Goal: Check status: Check status

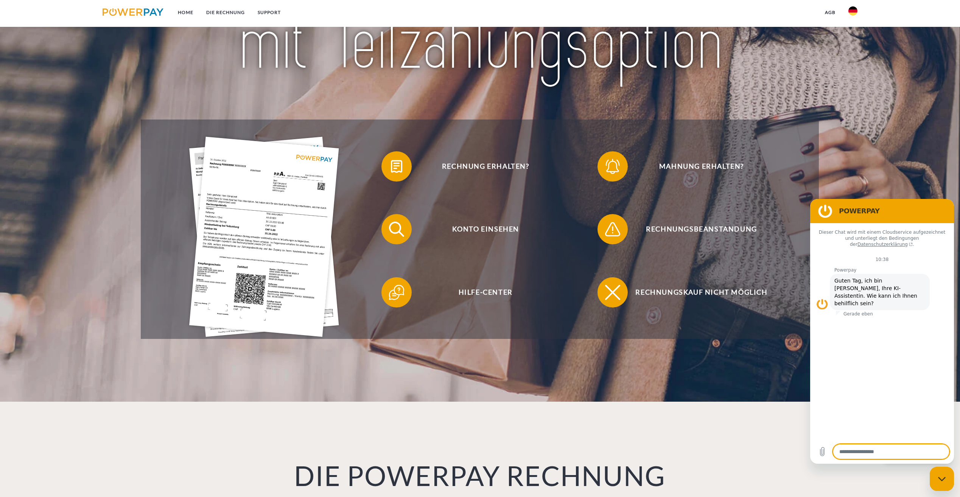
scroll to position [151, 0]
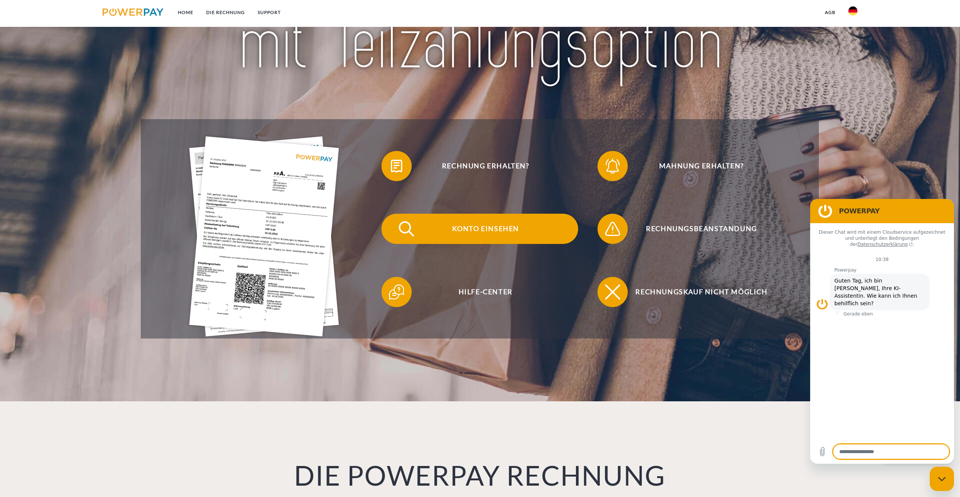
click at [476, 228] on span "Konto einsehen" at bounding box center [485, 229] width 185 height 30
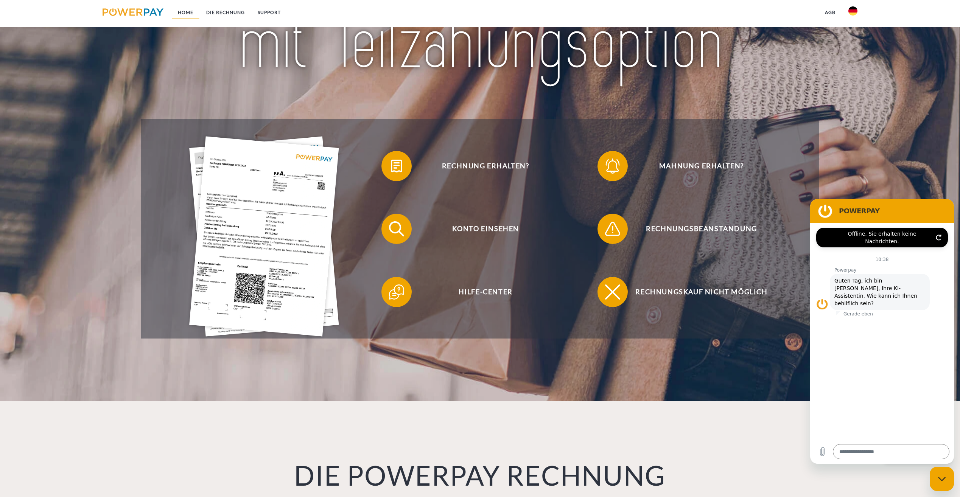
click at [182, 12] on link "Home" at bounding box center [185, 13] width 28 height 14
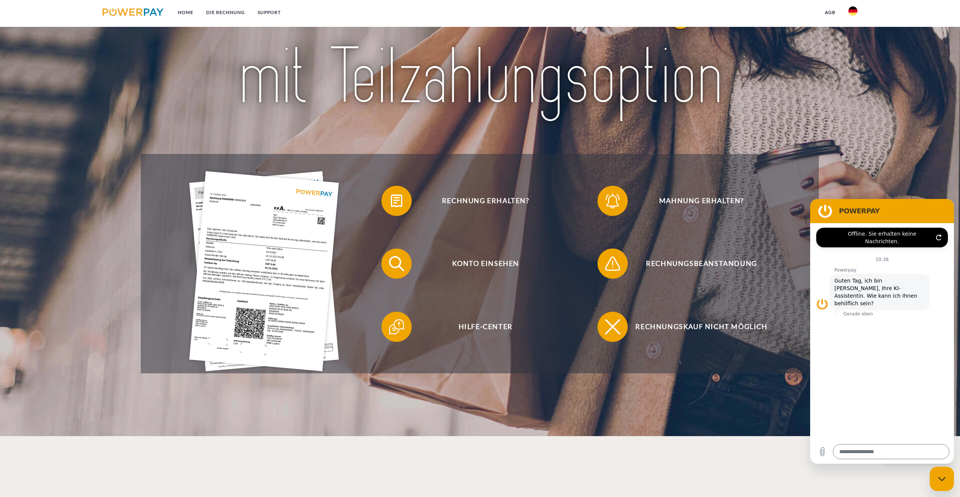
scroll to position [38, 0]
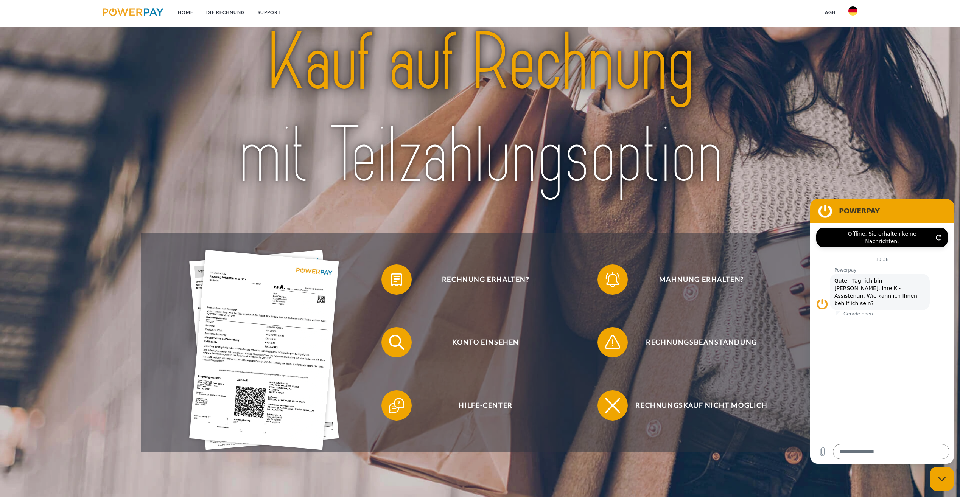
click at [831, 7] on link "agb" at bounding box center [829, 13] width 23 height 14
click at [856, 7] on img at bounding box center [852, 10] width 9 height 9
click at [218, 12] on link "DIE RECHNUNG" at bounding box center [225, 13] width 51 height 14
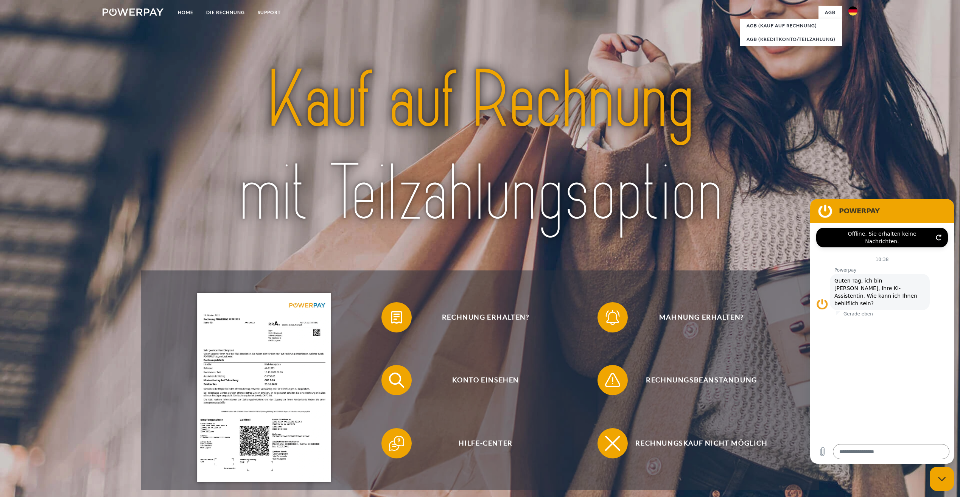
click at [140, 12] on img at bounding box center [133, 12] width 61 height 8
click at [823, 212] on figure at bounding box center [825, 211] width 15 height 15
drag, startPoint x: 898, startPoint y: 214, endPoint x: 796, endPoint y: 220, distance: 102.0
click at [810, 220] on html "POWERPAY Offline. Sie erhalten keine Nachrichten. Dieser Chat wird mit einem Cl…" at bounding box center [882, 331] width 144 height 265
click at [943, 482] on div "Messaging-Fenster schließen" at bounding box center [941, 479] width 23 height 23
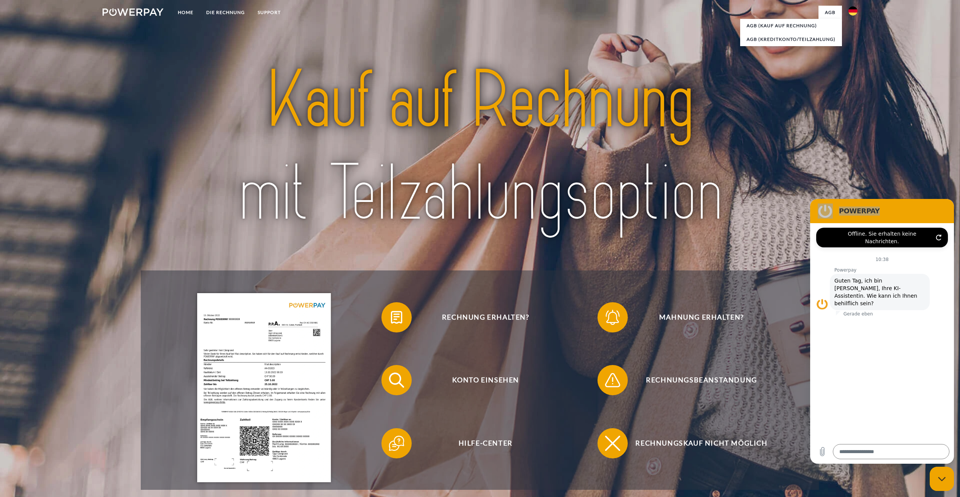
type textarea "*"
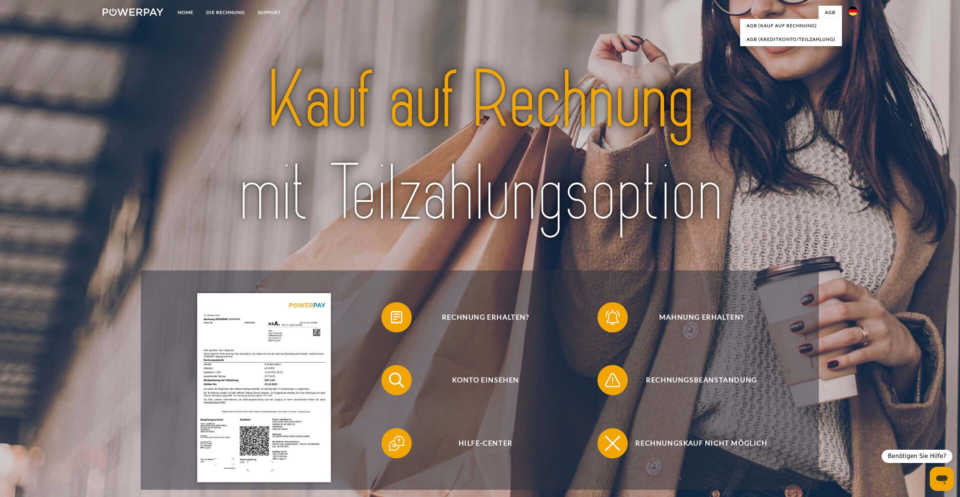
click at [684, 140] on img at bounding box center [479, 147] width 599 height 195
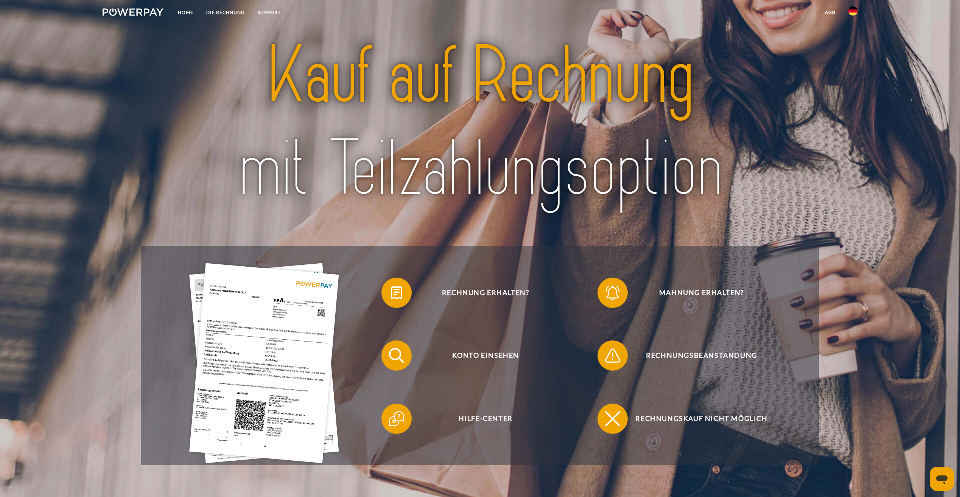
scroll to position [38, 0]
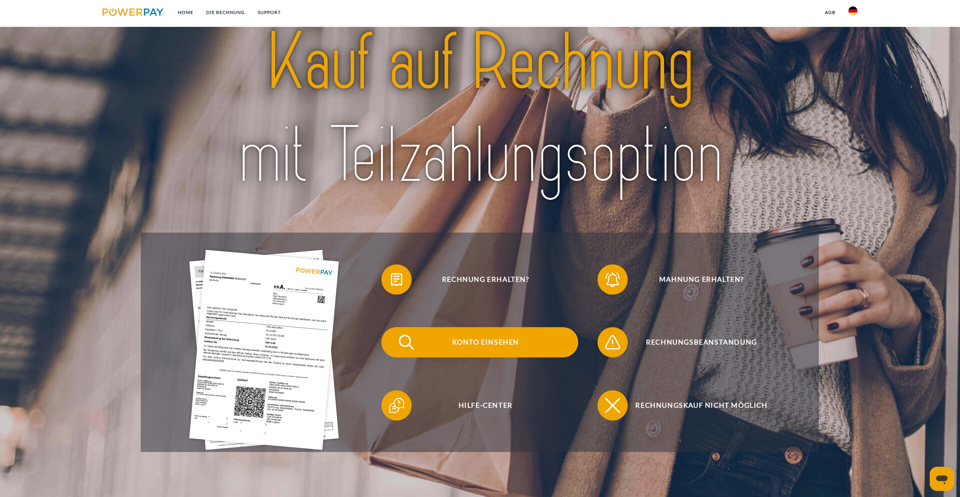
click at [507, 340] on span "Konto einsehen" at bounding box center [485, 342] width 185 height 30
